Goal: Task Accomplishment & Management: Complete application form

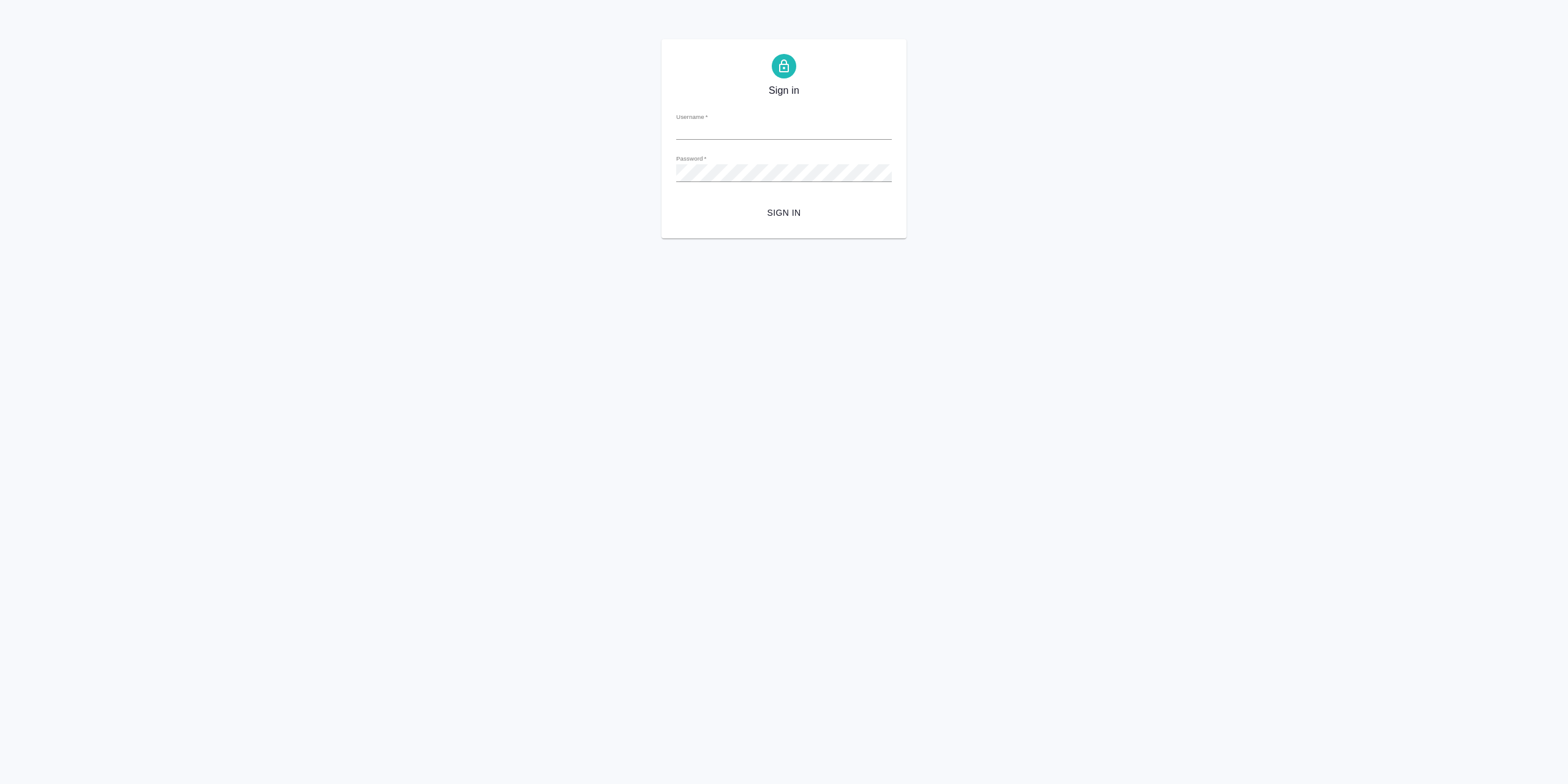
type input "r.sarkhatov@awatera.com"
click at [824, 221] on span "Sign in" at bounding box center [784, 212] width 196 height 16
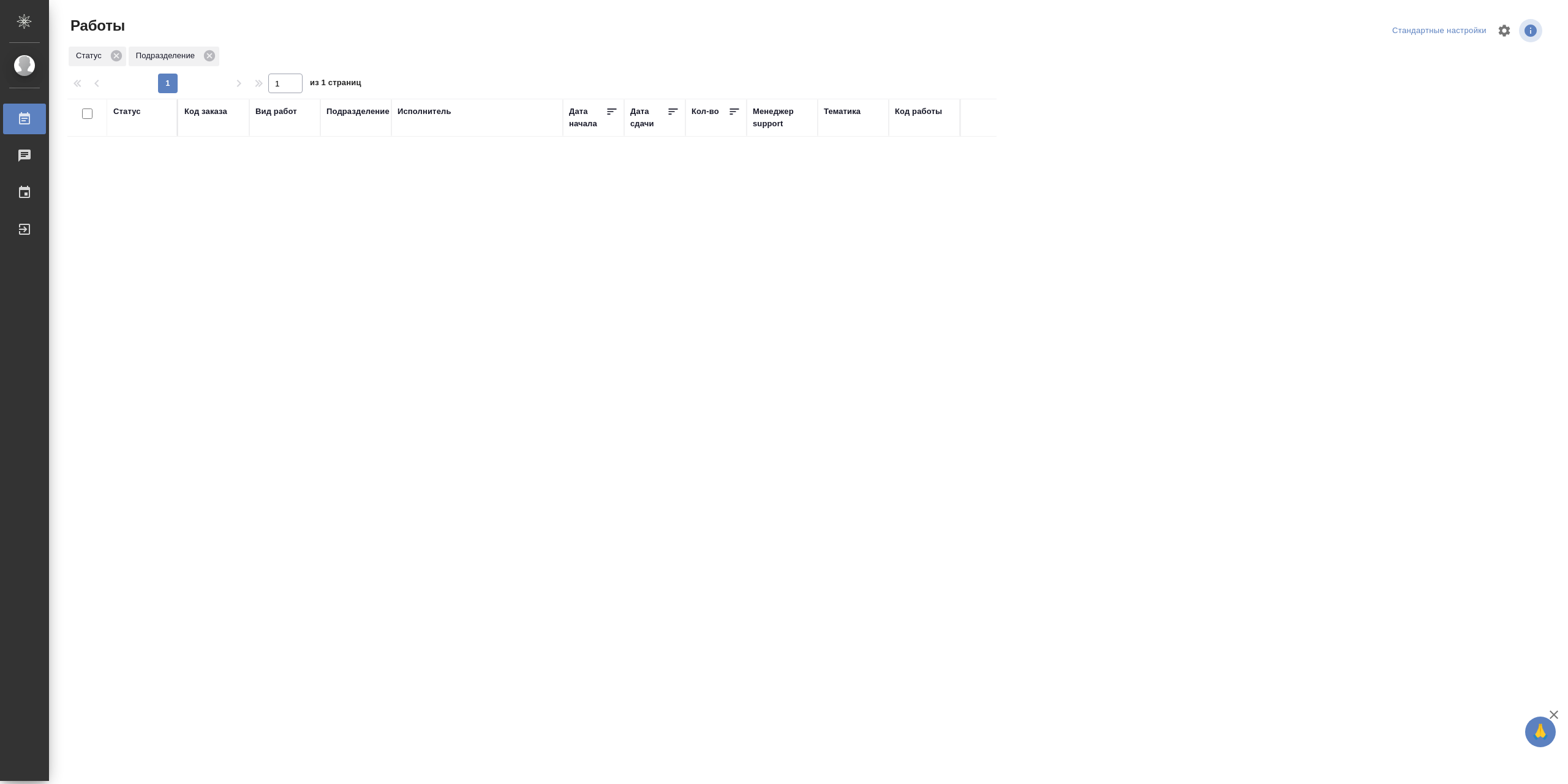
click at [125, 113] on div "Статус" at bounding box center [127, 112] width 28 height 12
click at [135, 166] on div "Подбор Готов к работе" at bounding box center [131, 143] width 36 height 48
click at [247, 245] on div "В работе" at bounding box center [277, 239] width 184 height 22
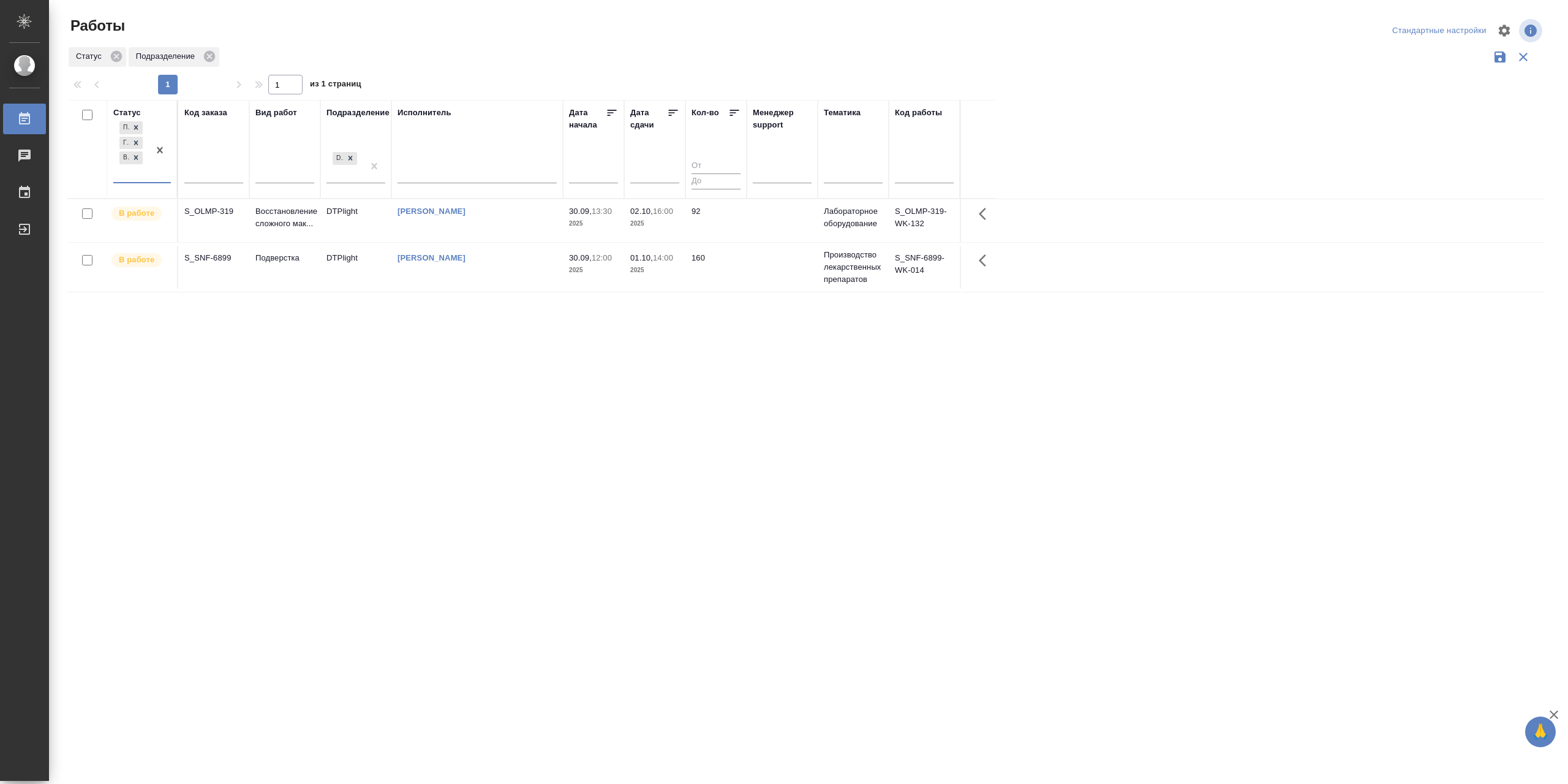
click at [480, 289] on td "[PERSON_NAME]" at bounding box center [477, 267] width 172 height 43
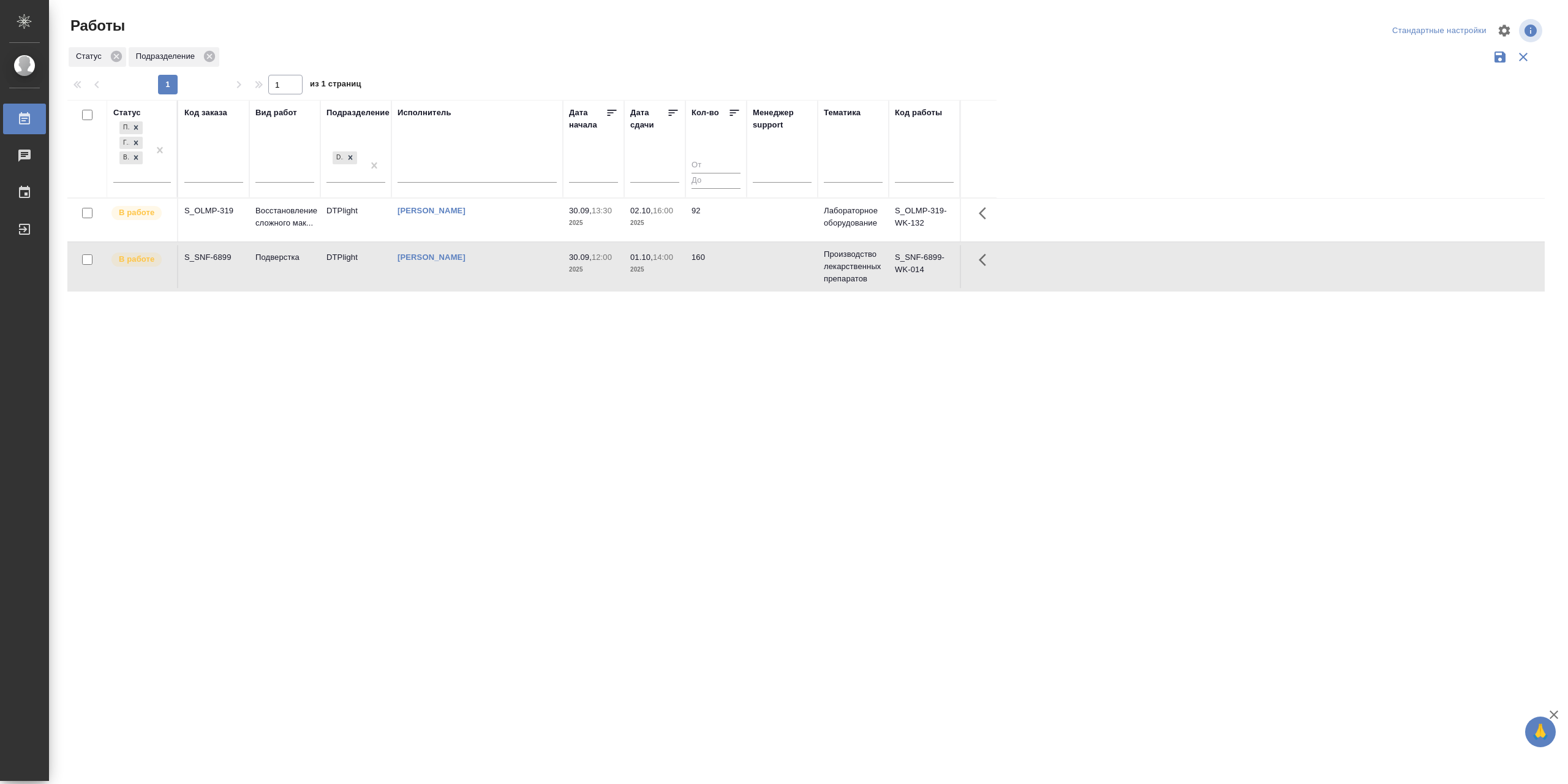
click at [480, 288] on td "Сархатов Руслан" at bounding box center [477, 266] width 172 height 43
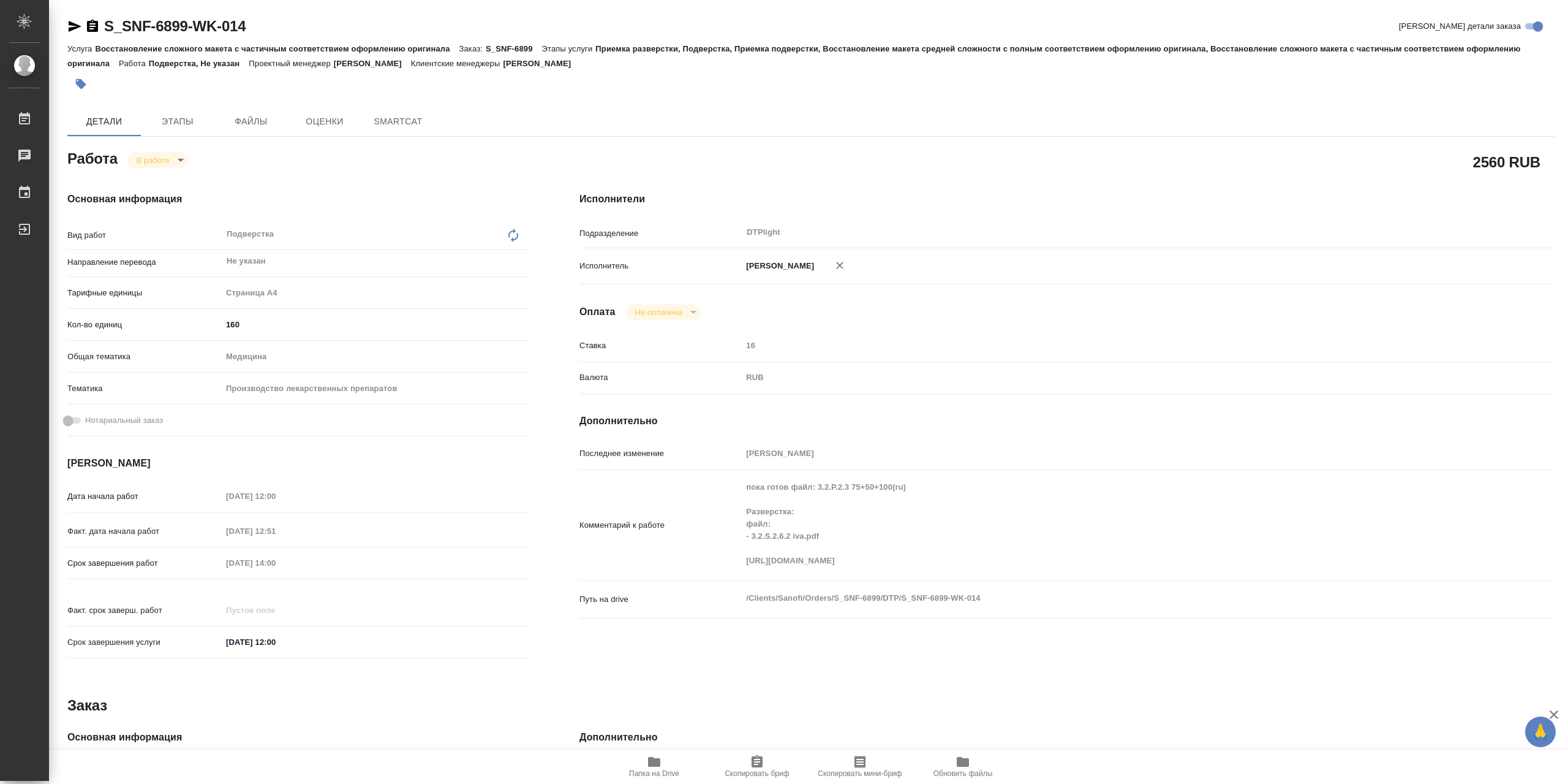
type textarea "x"
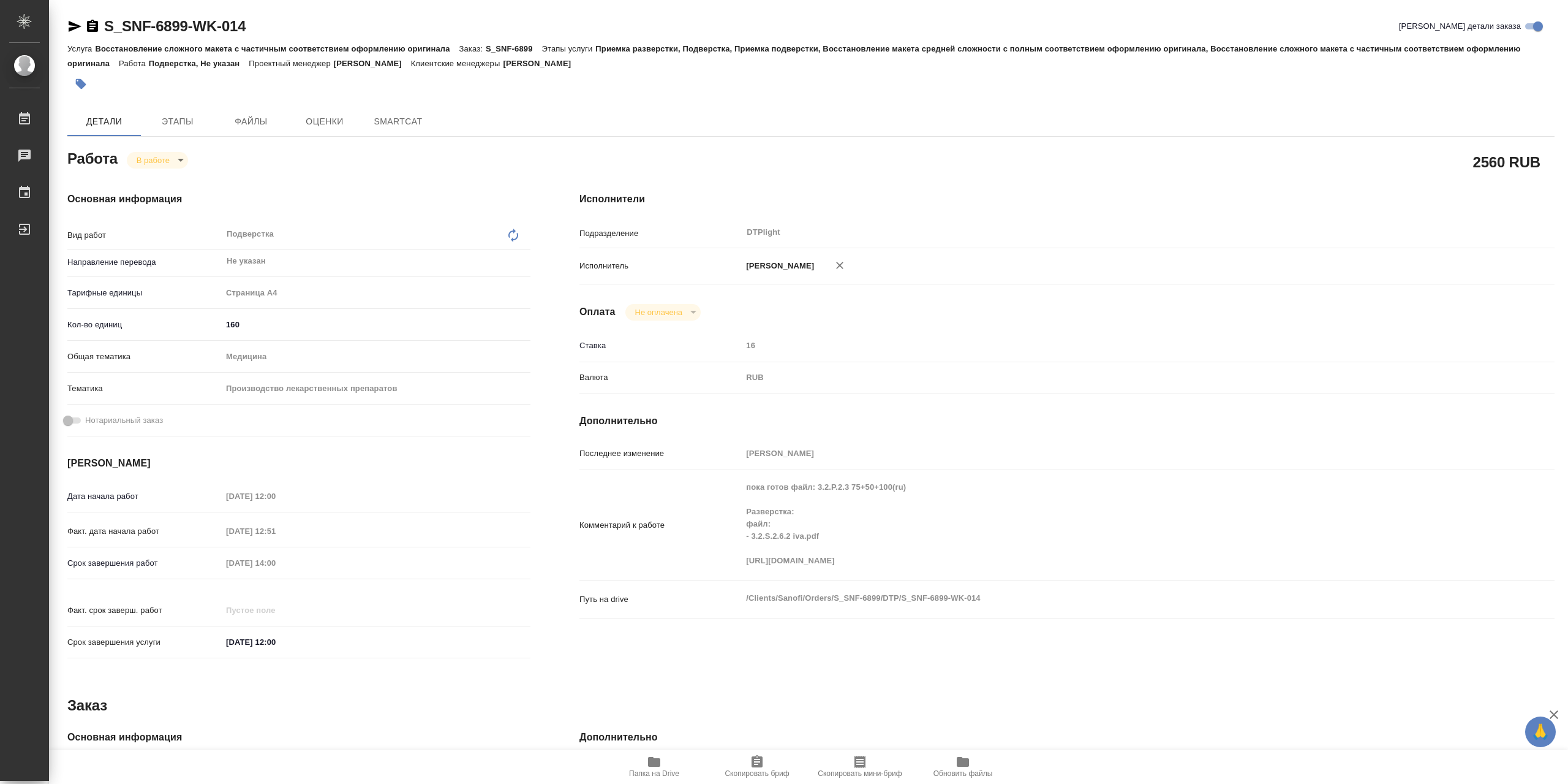
type textarea "x"
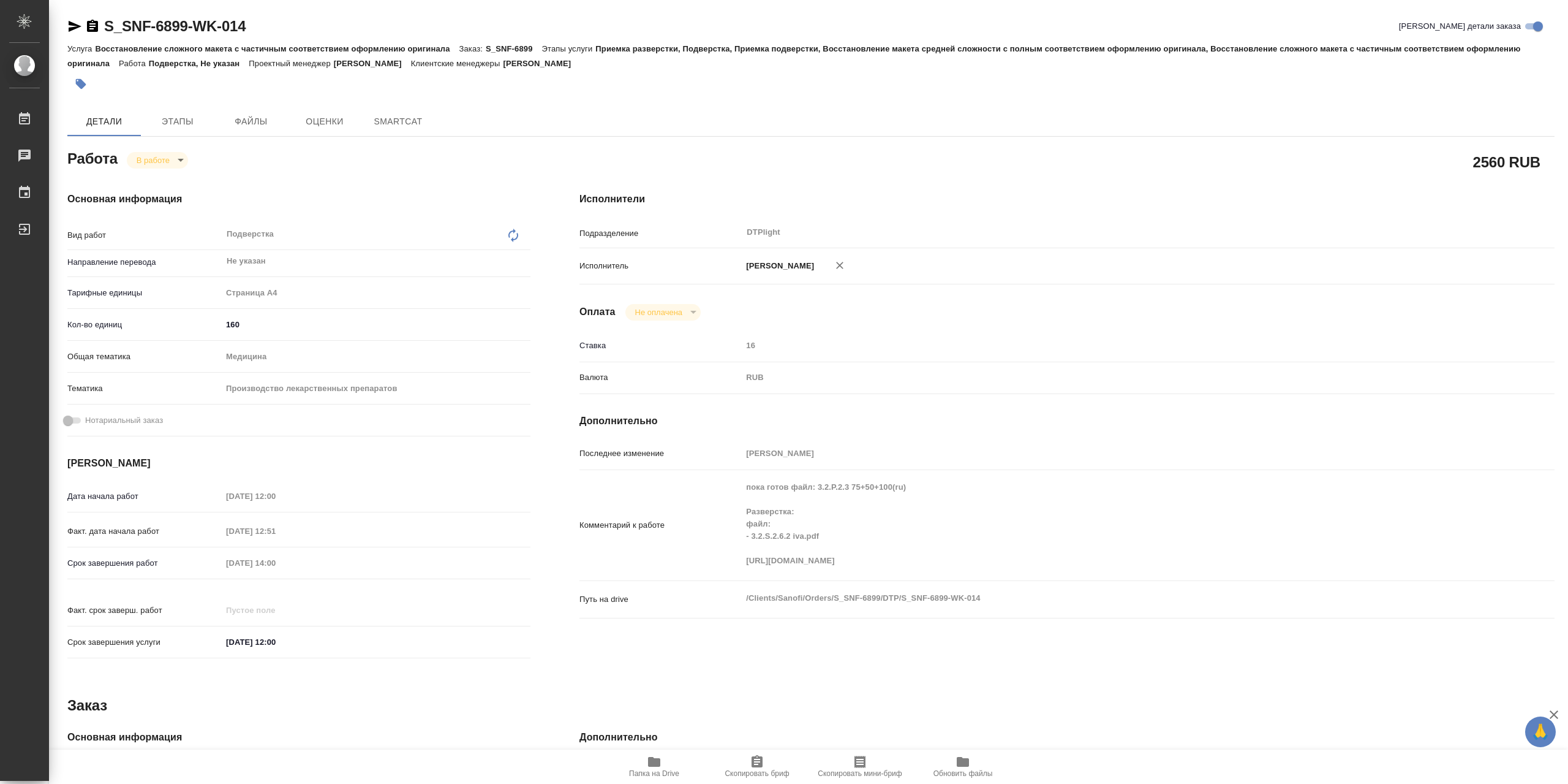
type textarea "x"
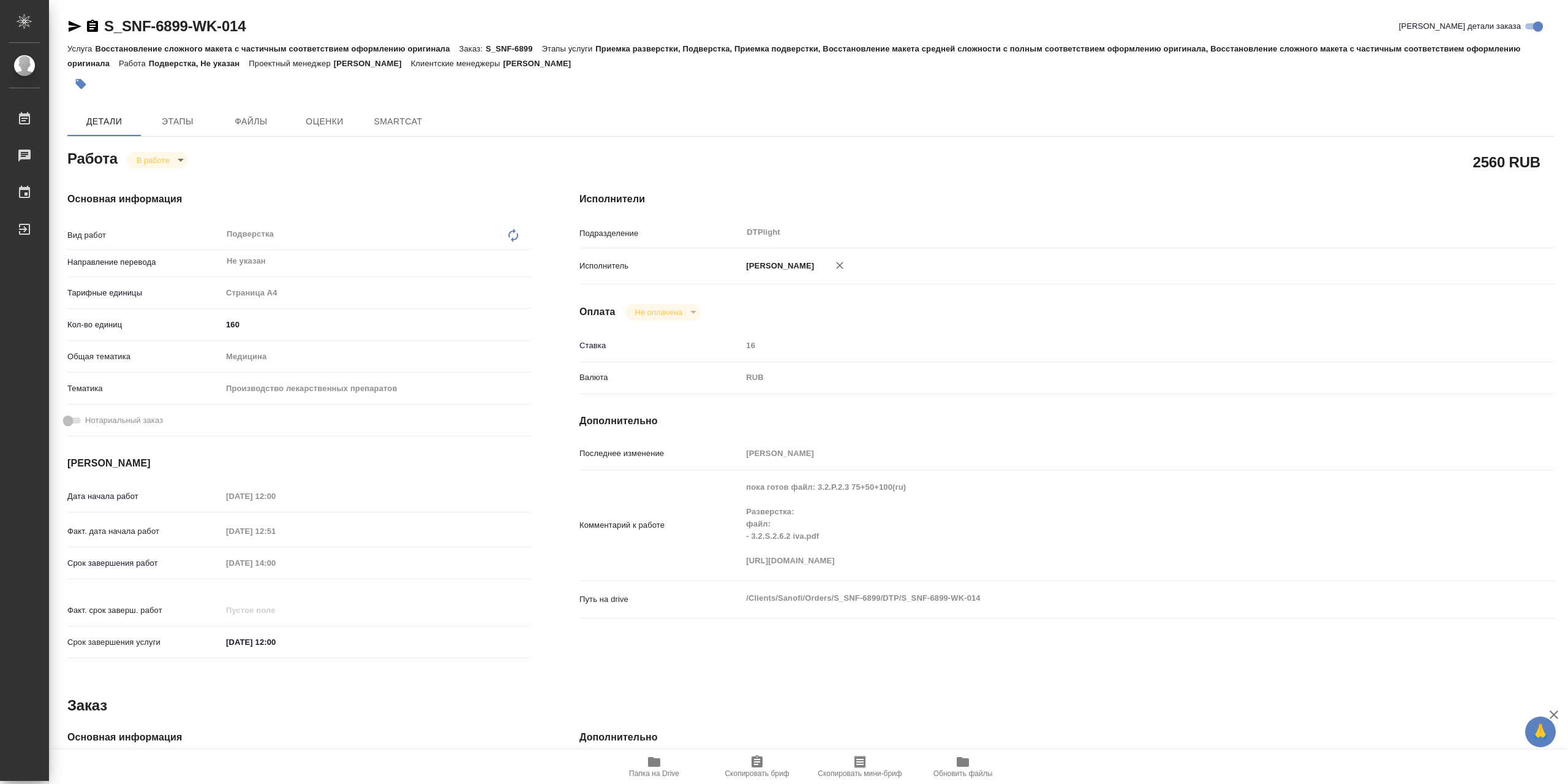
type textarea "x"
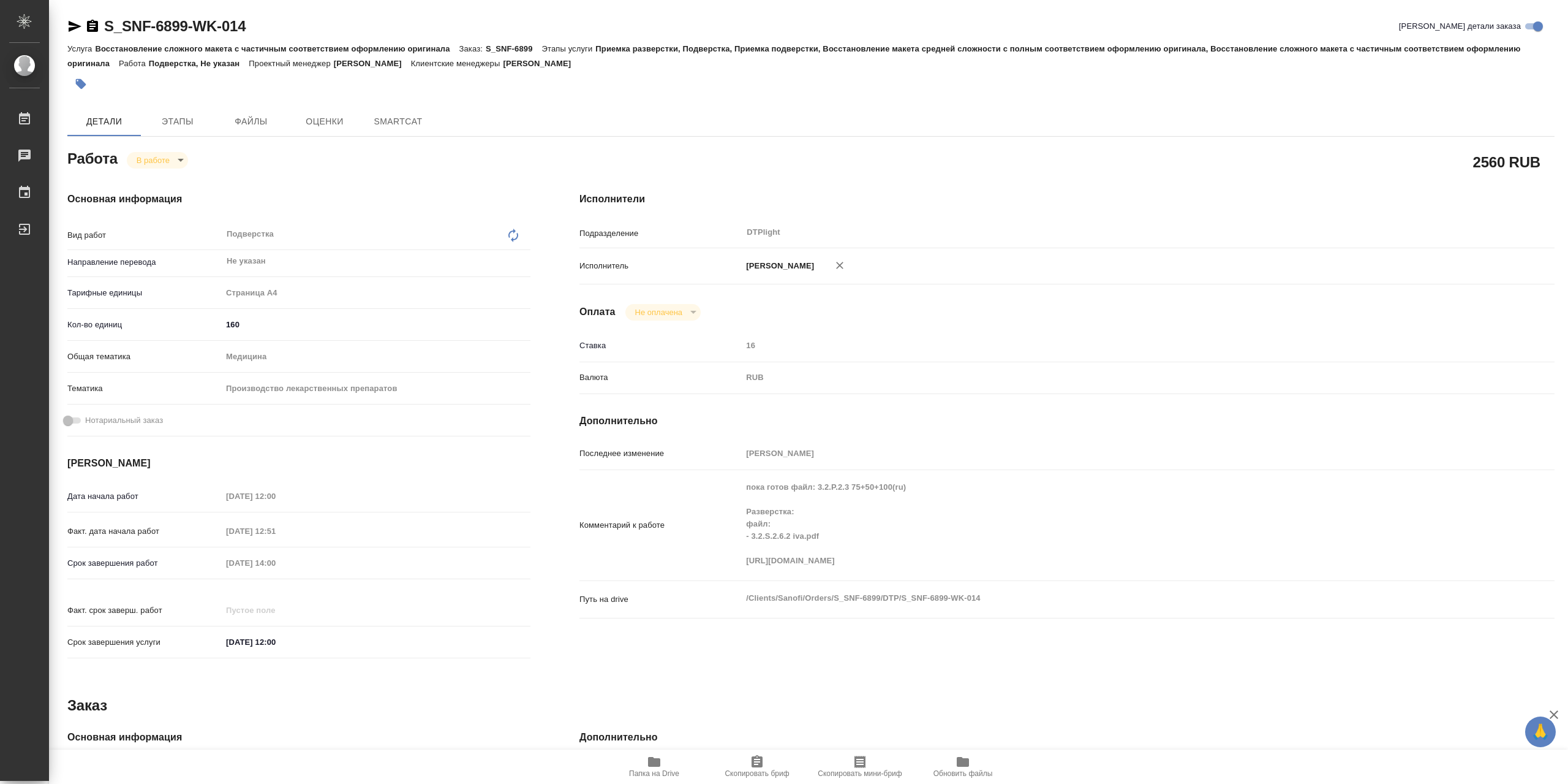
type textarea "x"
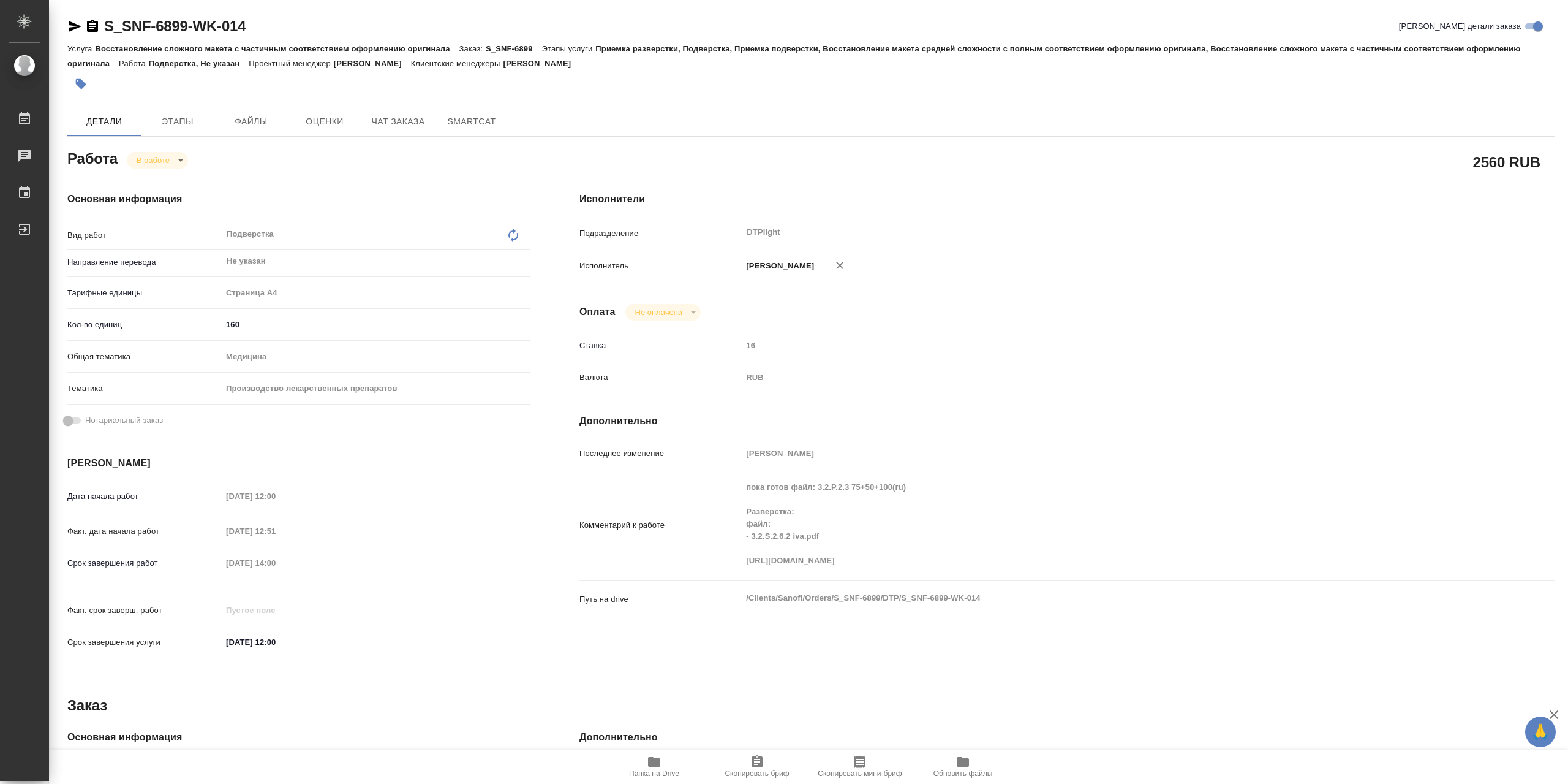
type textarea "x"
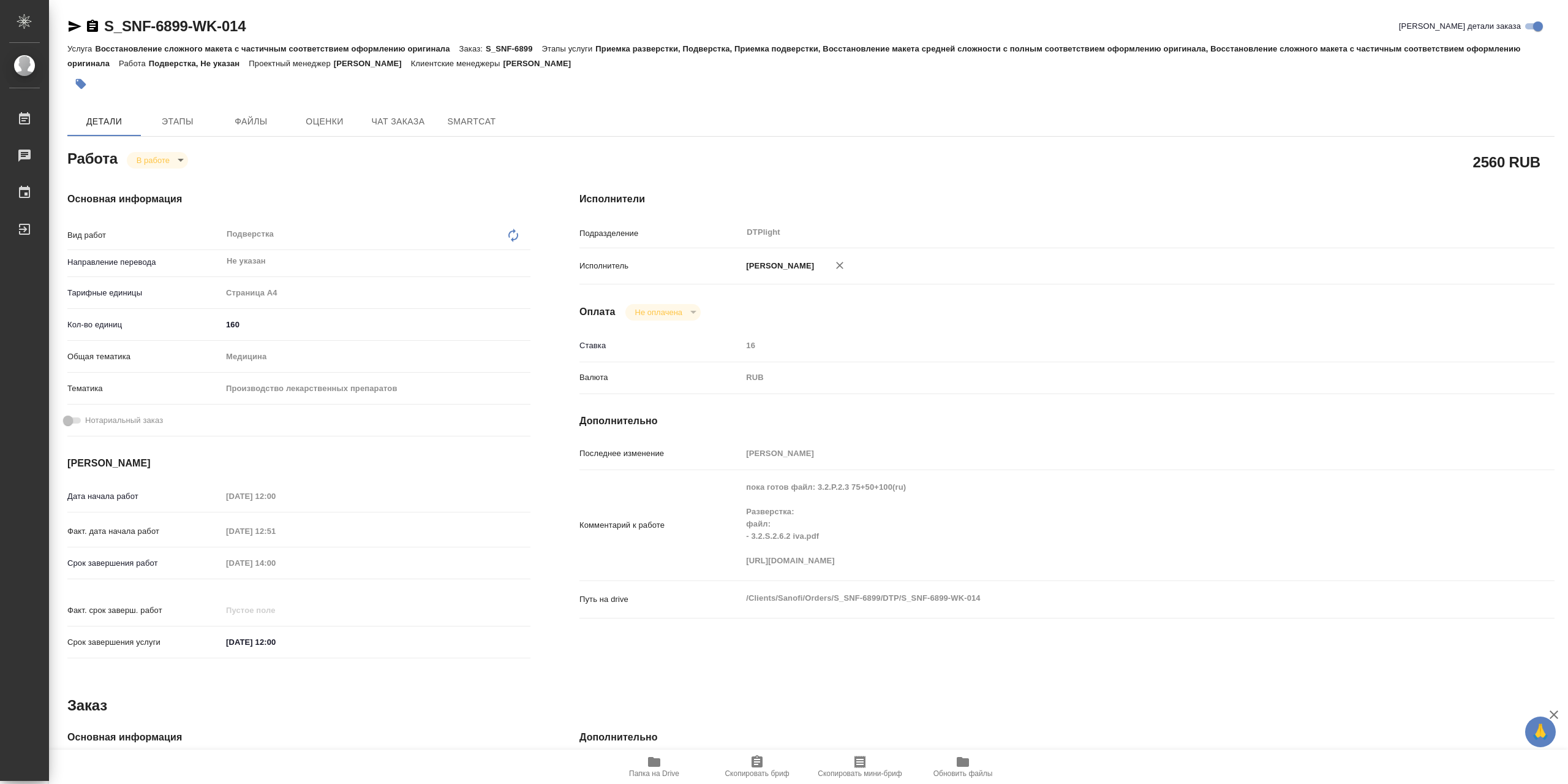
type textarea "x"
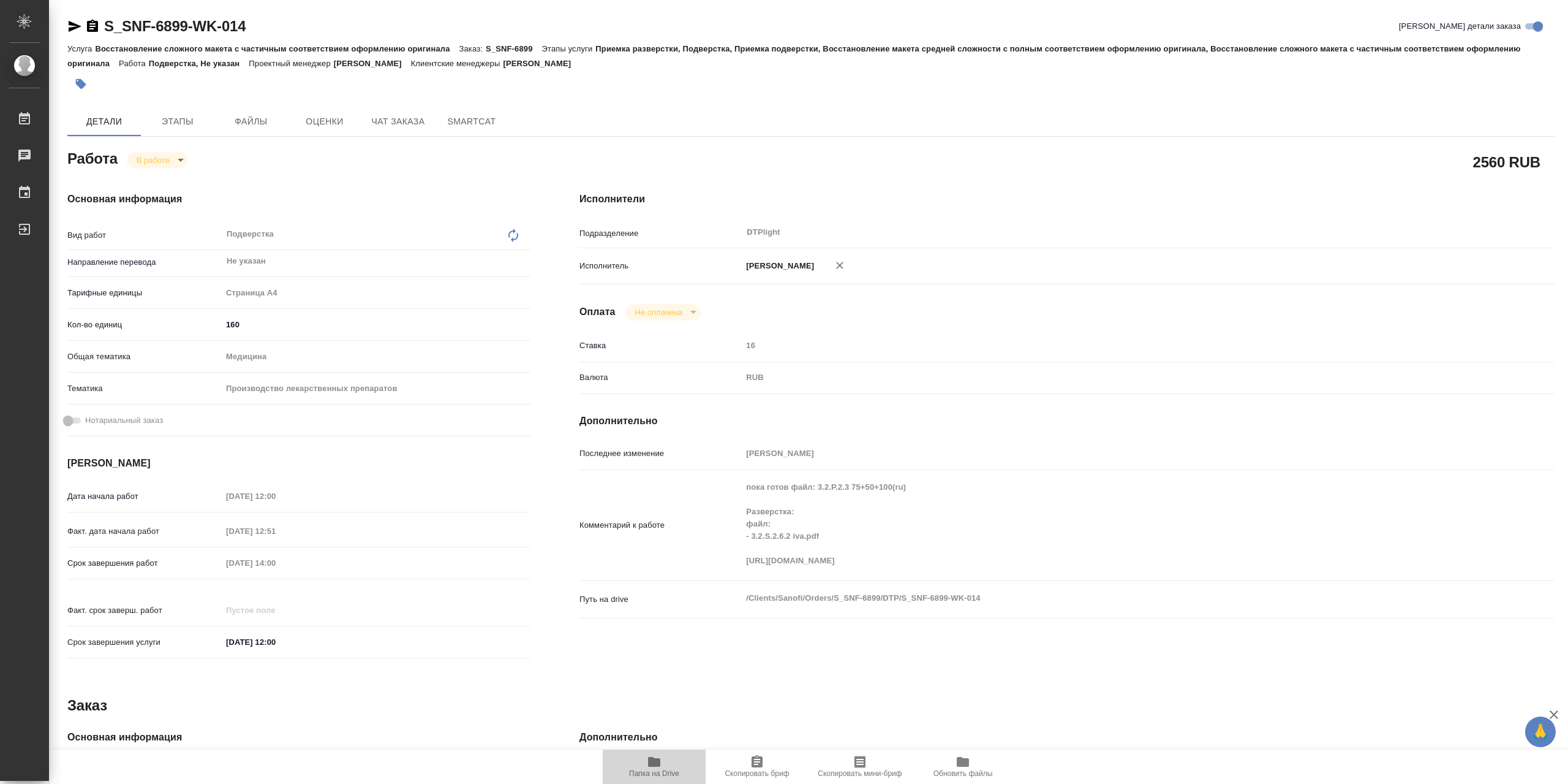
click at [649, 768] on icon "button" at bounding box center [655, 762] width 15 height 15
